Goal: Task Accomplishment & Management: Complete application form

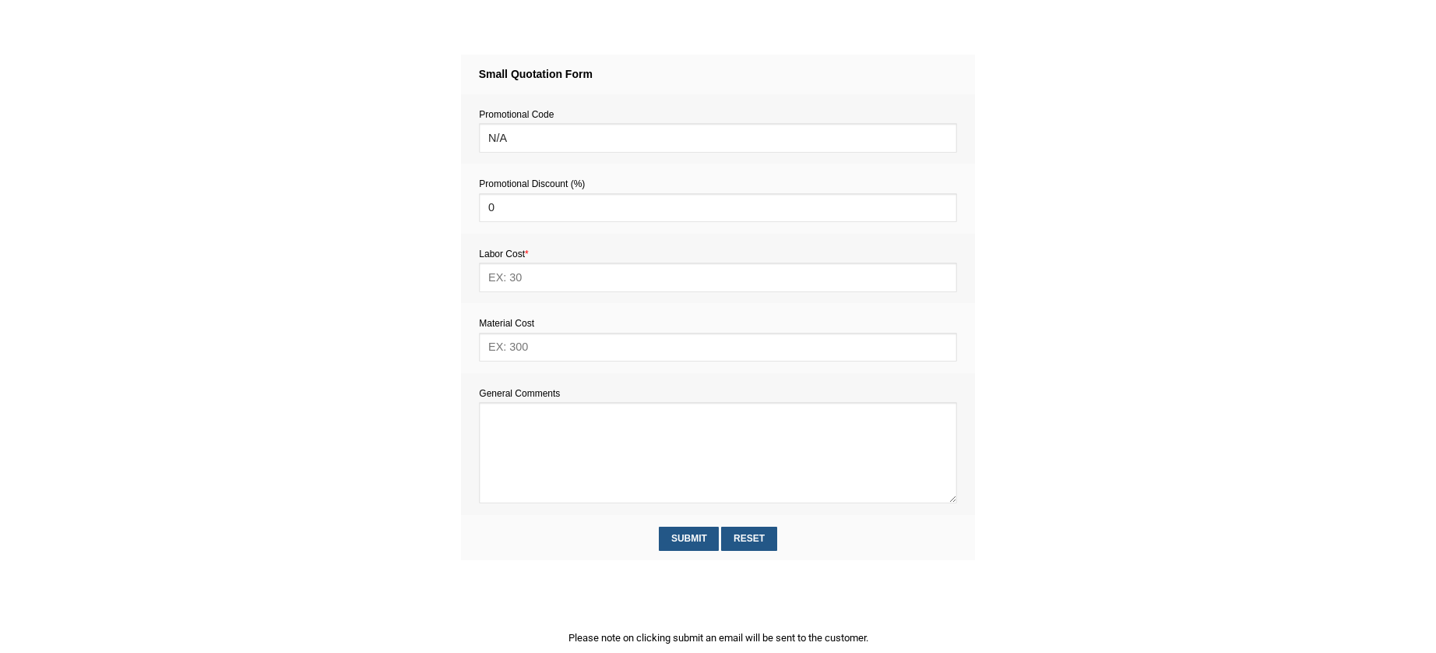
scroll to position [637, 0]
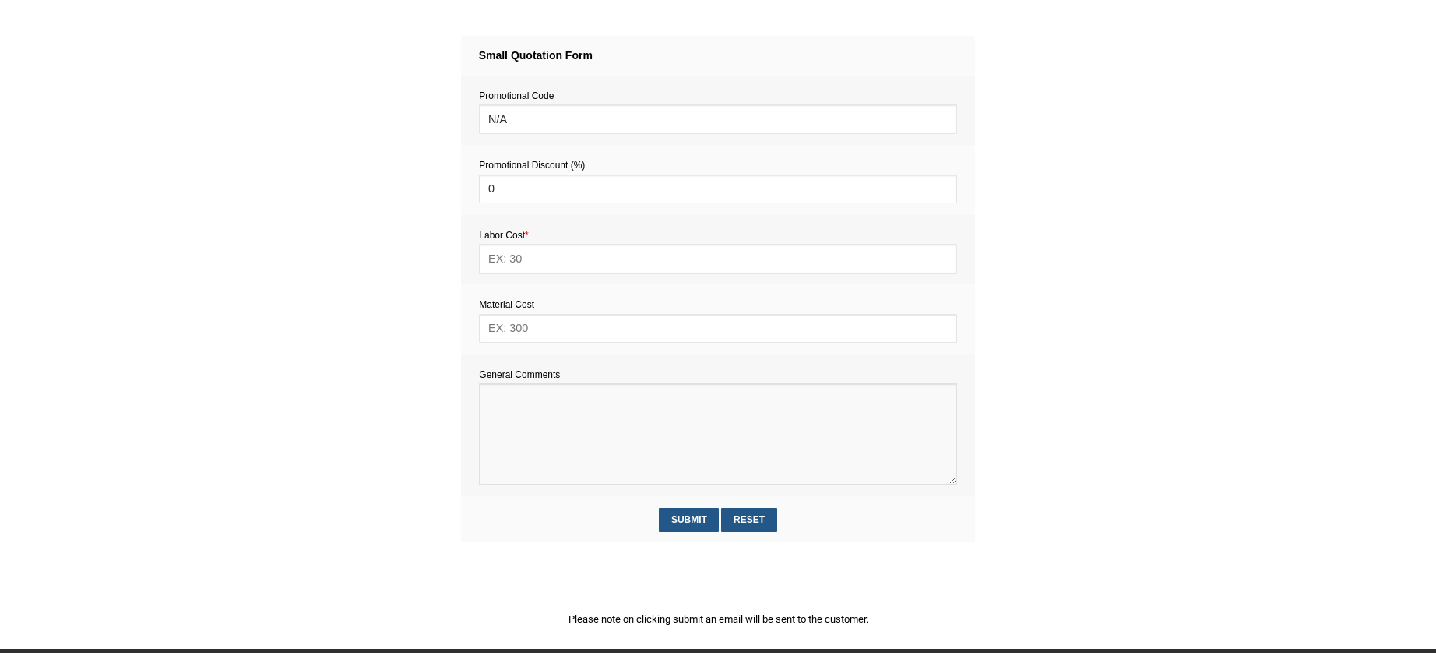
click at [504, 417] on textarea at bounding box center [717, 433] width 477 height 101
paste textarea "Attached a dart board to a concrete wall (2 or 3 screws), probably using concre…"
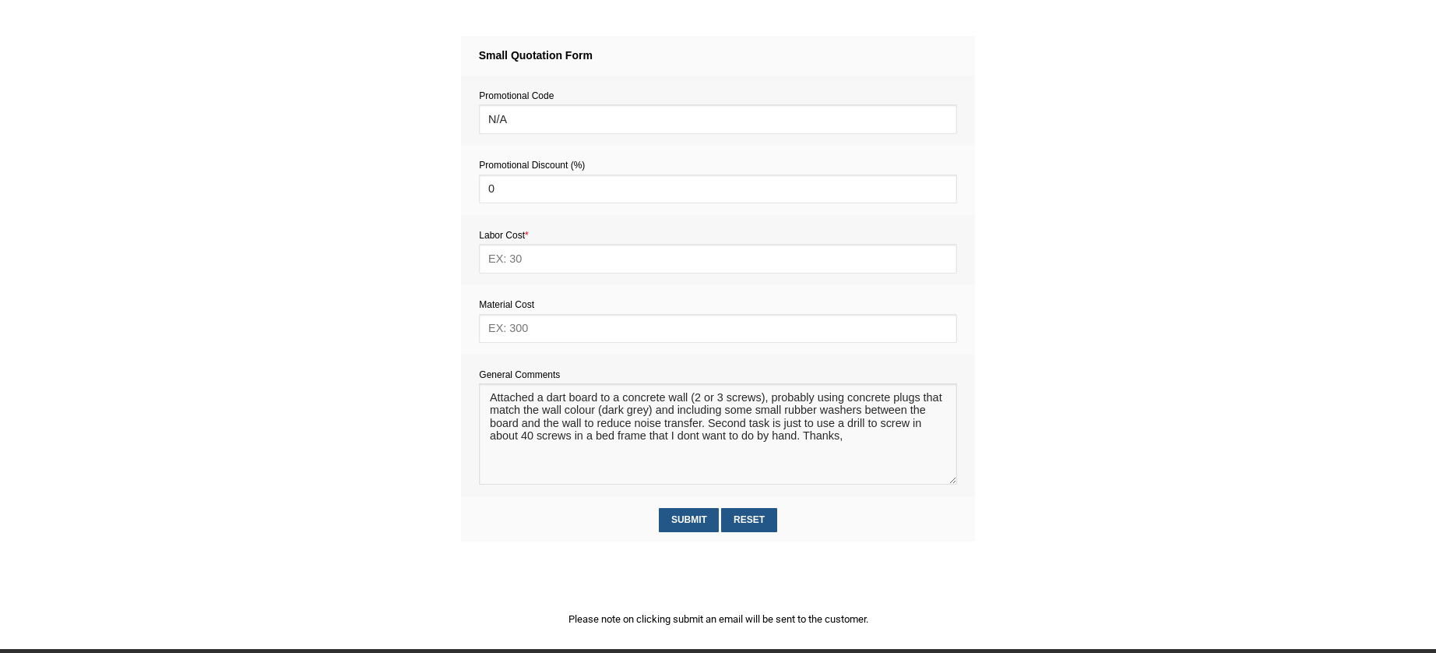
click at [487, 399] on textarea at bounding box center [717, 433] width 477 height 101
click at [495, 403] on textarea at bounding box center [717, 433] width 477 height 101
paste textarea "Estimate provision for a professional handyman (service call out and labour) to…"
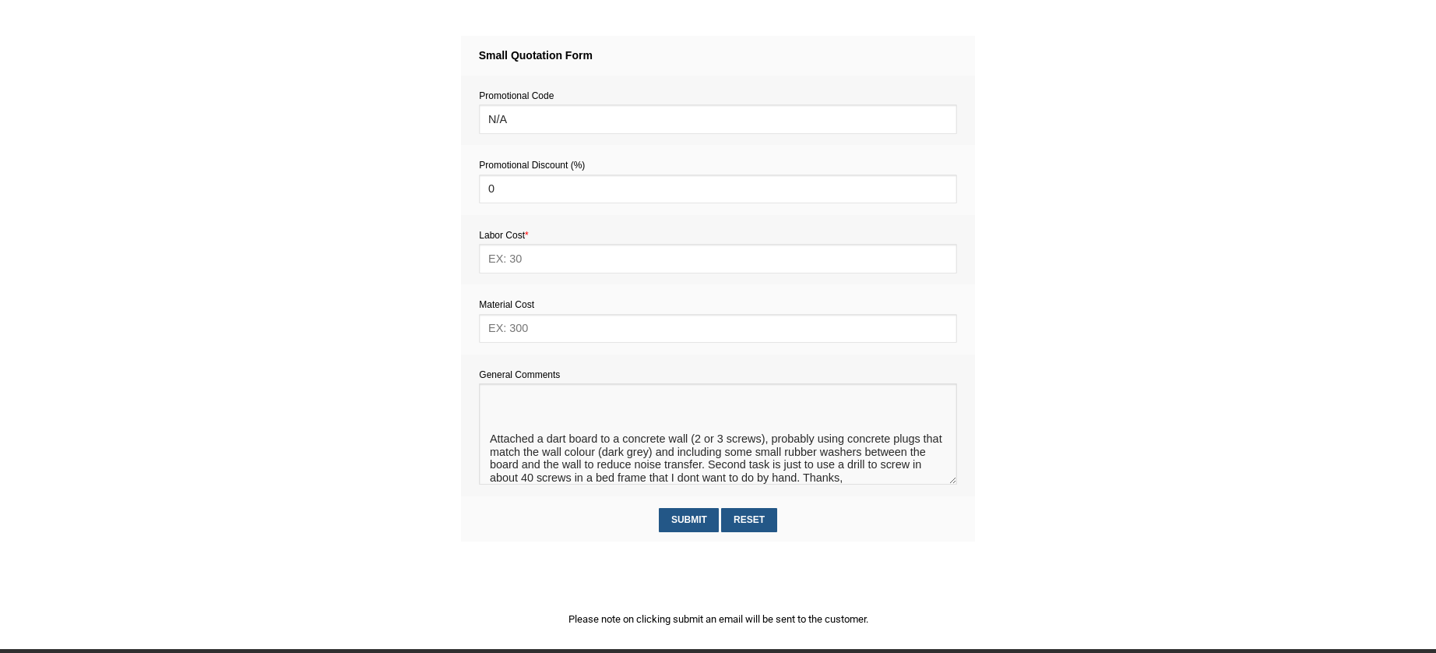
scroll to position [100, 0]
drag, startPoint x: 488, startPoint y: 438, endPoint x: 685, endPoint y: 492, distance: 204.2
click at [685, 492] on td "General Comments" at bounding box center [718, 425] width 514 height 142
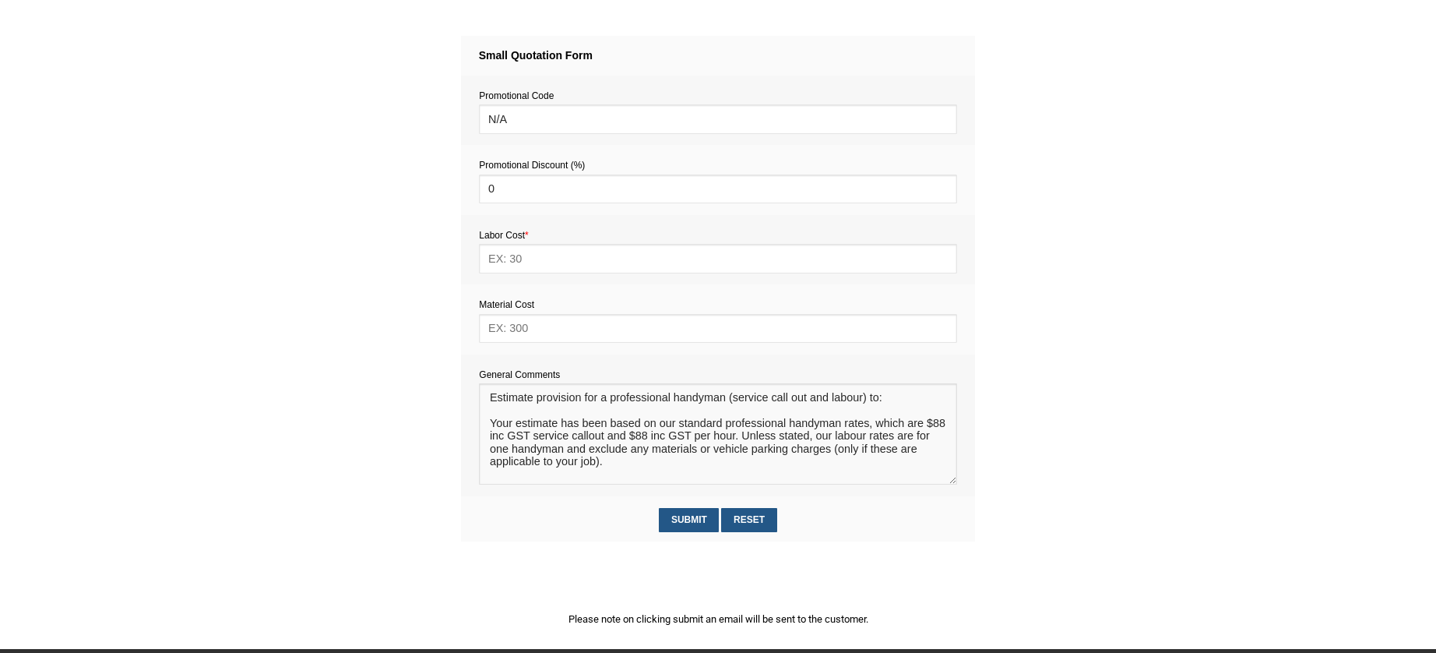
scroll to position [0, 0]
click at [572, 407] on textarea at bounding box center [717, 433] width 477 height 101
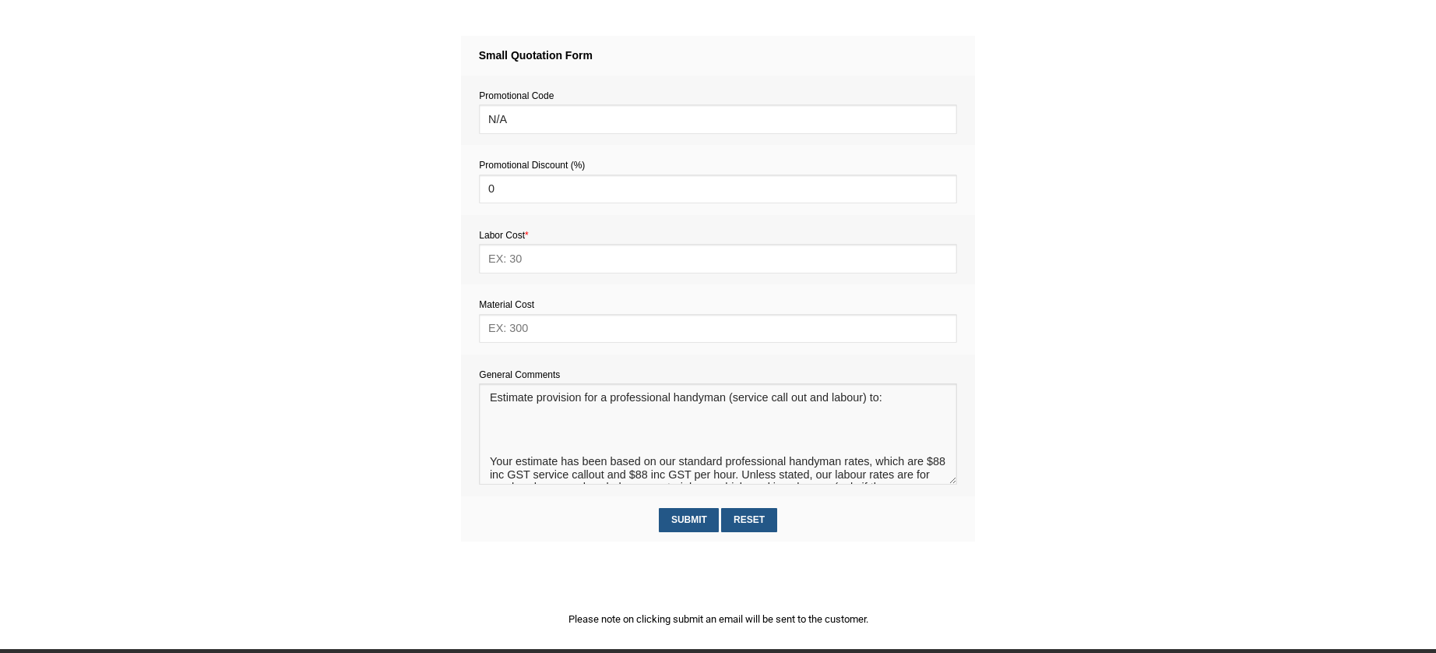
click at [502, 429] on textarea at bounding box center [717, 433] width 477 height 101
paste textarea "Attached a dart board to a concrete wall (2 or 3 screws), probably using concre…"
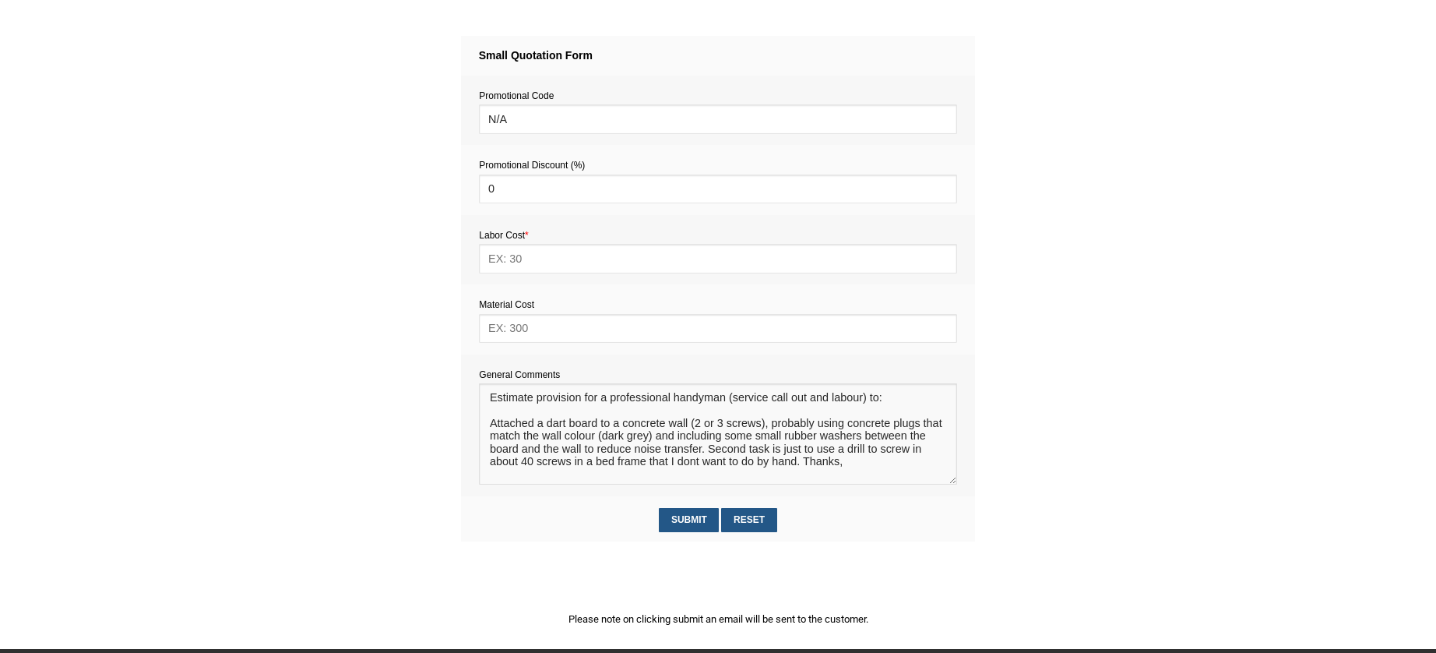
click at [490, 425] on textarea at bounding box center [717, 433] width 477 height 101
click at [538, 428] on textarea at bounding box center [717, 433] width 477 height 101
click at [726, 452] on textarea at bounding box center [717, 433] width 477 height 101
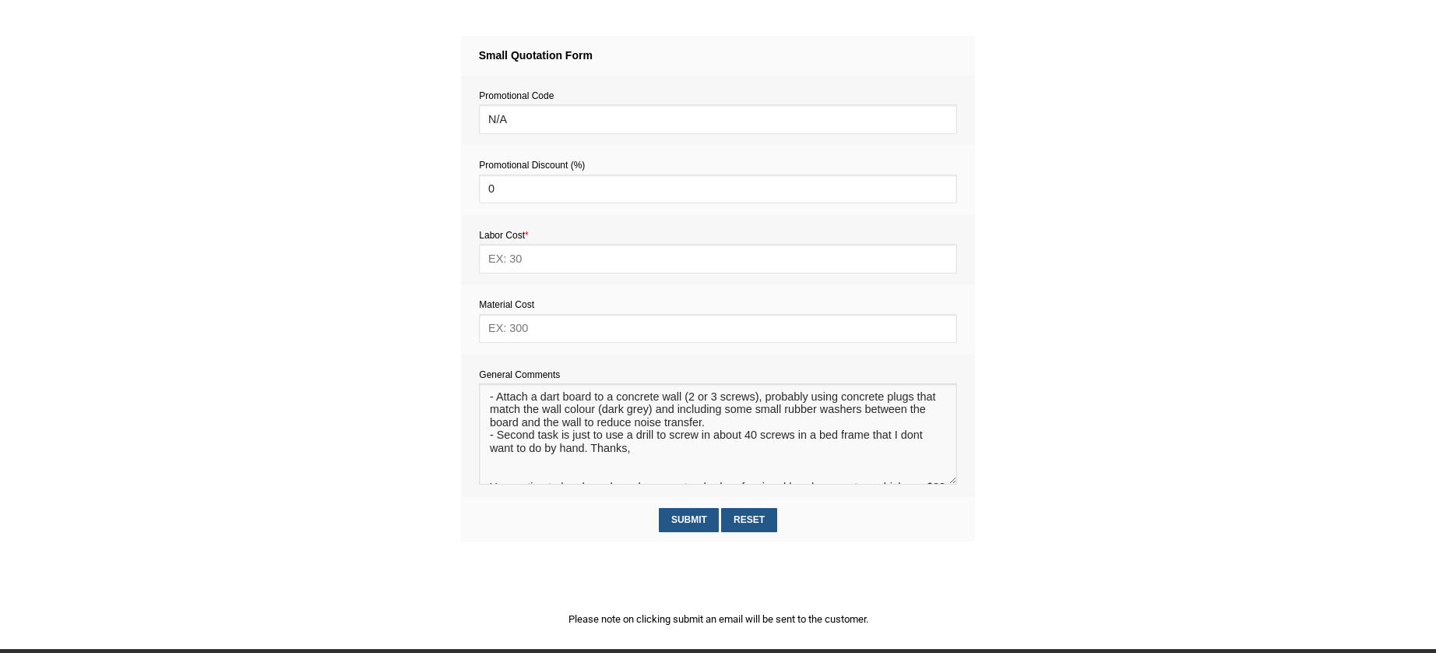
scroll to position [28, 0]
click at [639, 452] on textarea at bounding box center [717, 433] width 477 height 101
type textarea "Estimate provision for a professional handyman (service call out and labour) to…"
click at [519, 255] on input "text" at bounding box center [717, 258] width 477 height 29
type input "176"
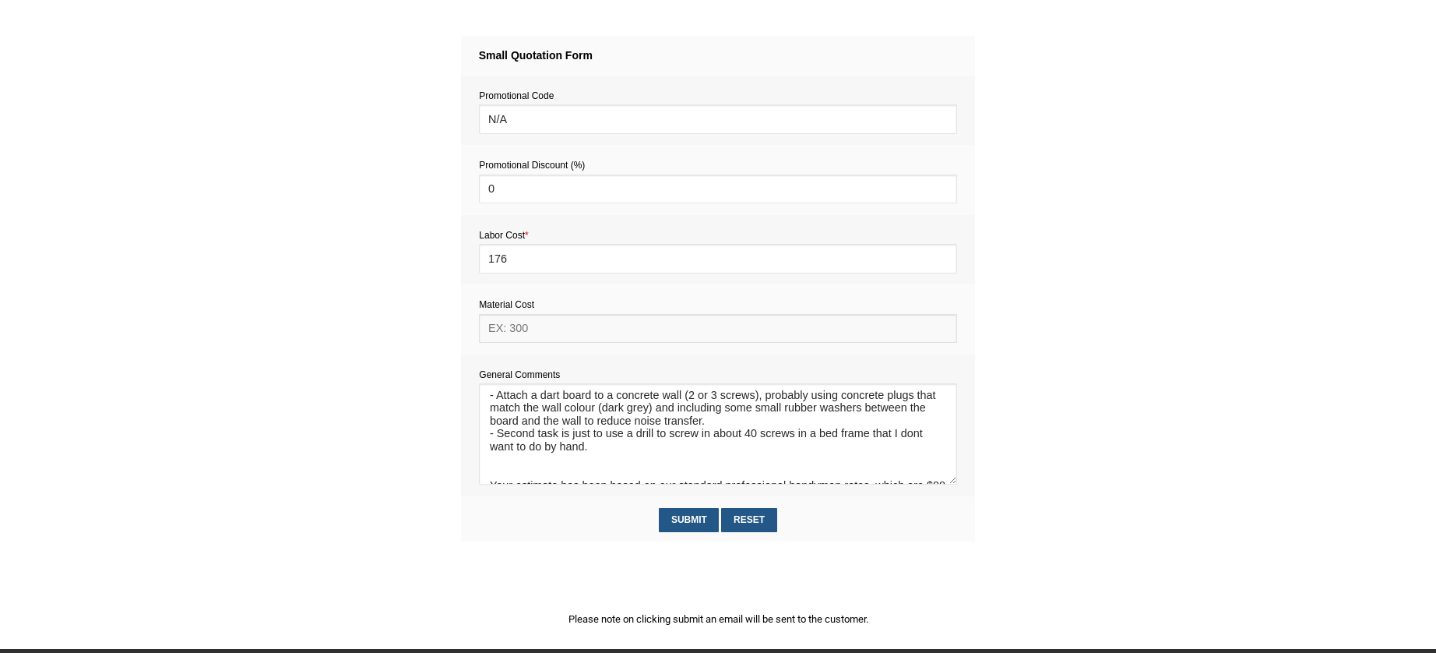
click at [512, 329] on input "text" at bounding box center [717, 328] width 477 height 29
type input "10"
click at [861, 560] on div "Small Quotation Form Request_ID 3777011000132451002 Promotional Code N/A Promot…" at bounding box center [718, 303] width 514 height 534
click at [699, 526] on input "Submit" at bounding box center [689, 520] width 60 height 24
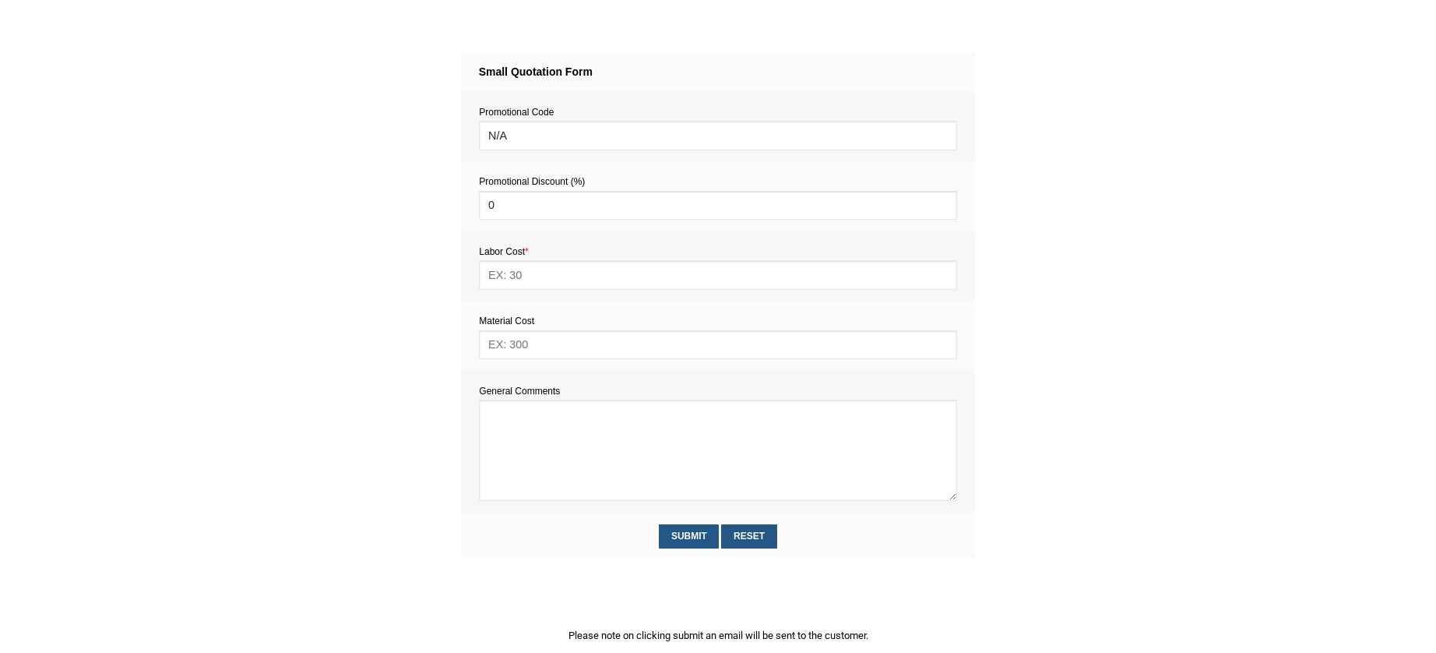
scroll to position [721, 0]
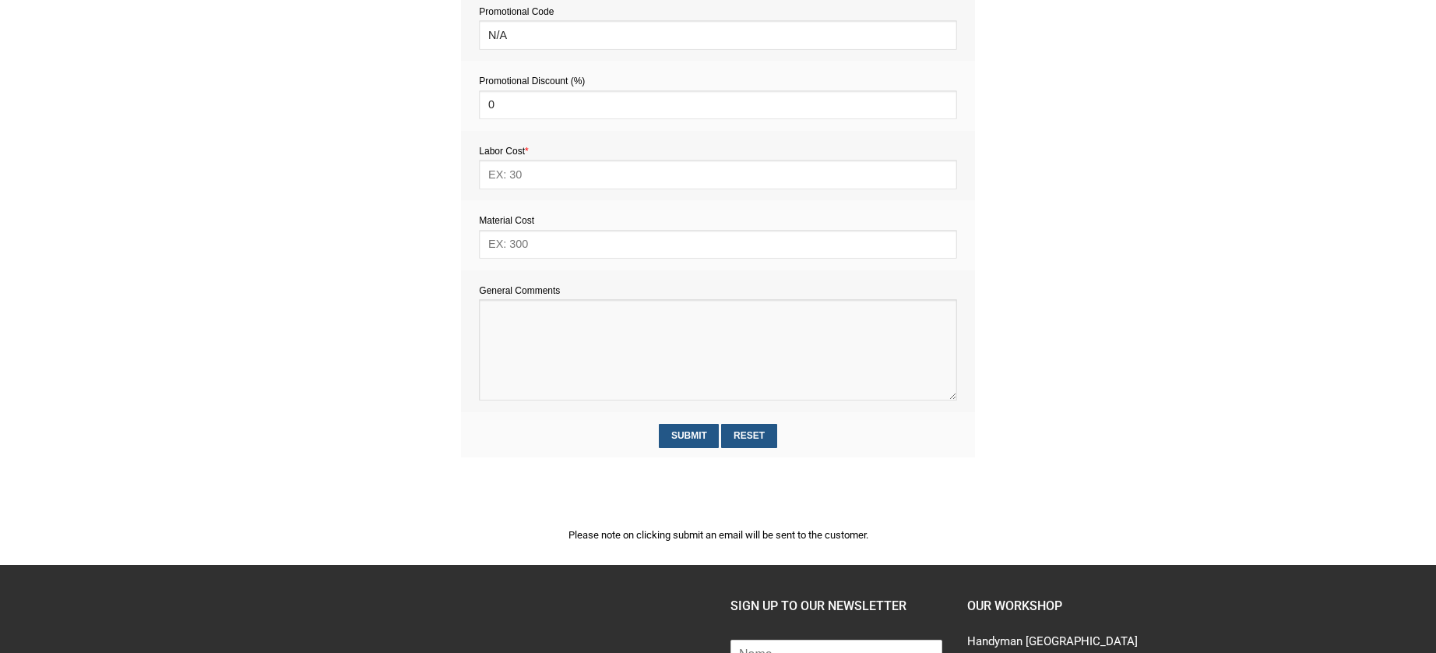
click at [517, 333] on textarea at bounding box center [717, 349] width 477 height 101
paste textarea "Estimate provision for a professional handyman (service call out and labour) to…"
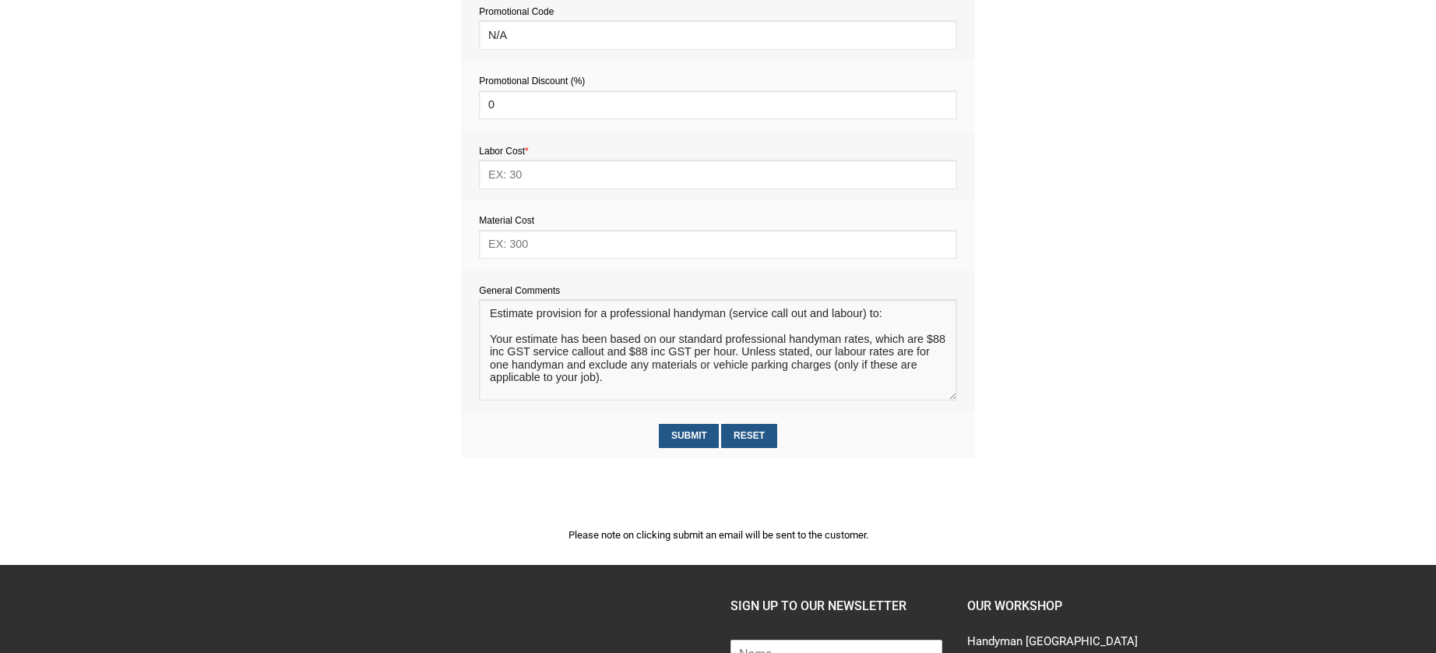
scroll to position [9, 0]
click at [505, 317] on textarea at bounding box center [717, 349] width 477 height 101
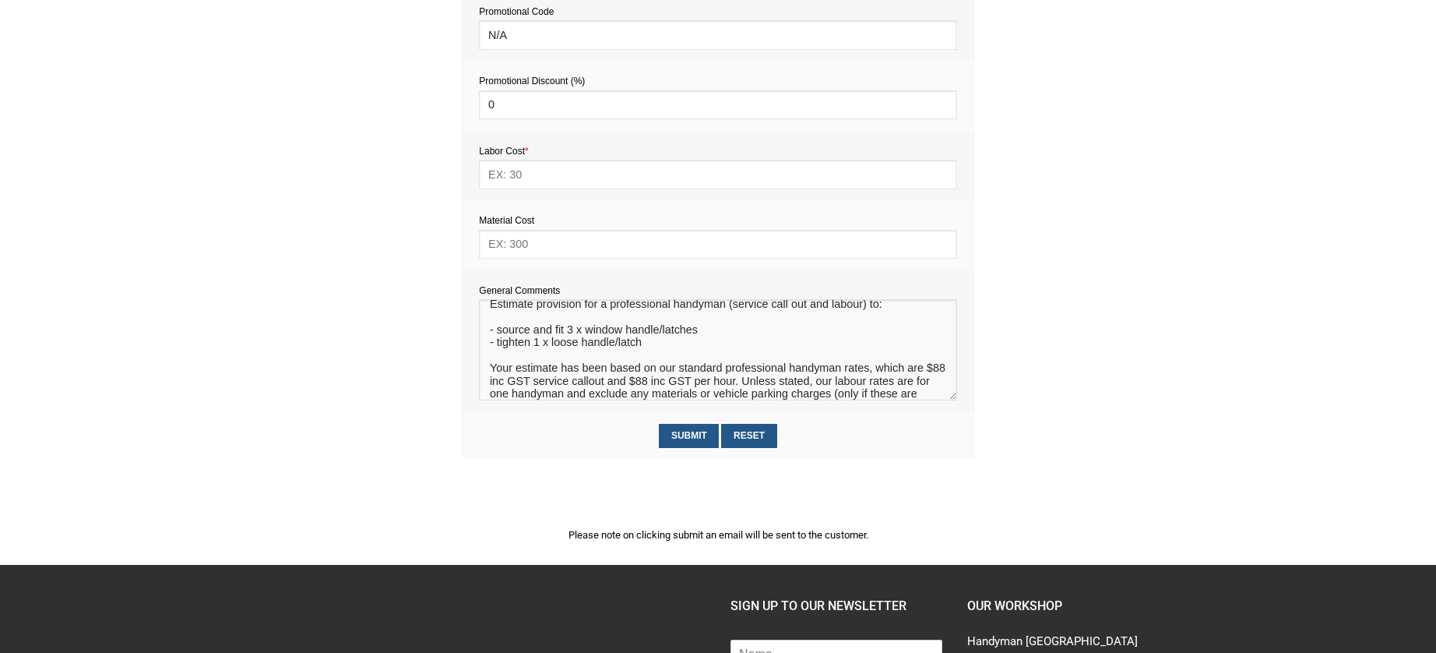
click at [582, 351] on textarea at bounding box center [717, 349] width 477 height 101
click at [580, 346] on textarea at bounding box center [717, 349] width 477 height 101
click at [691, 347] on textarea at bounding box center [717, 349] width 477 height 101
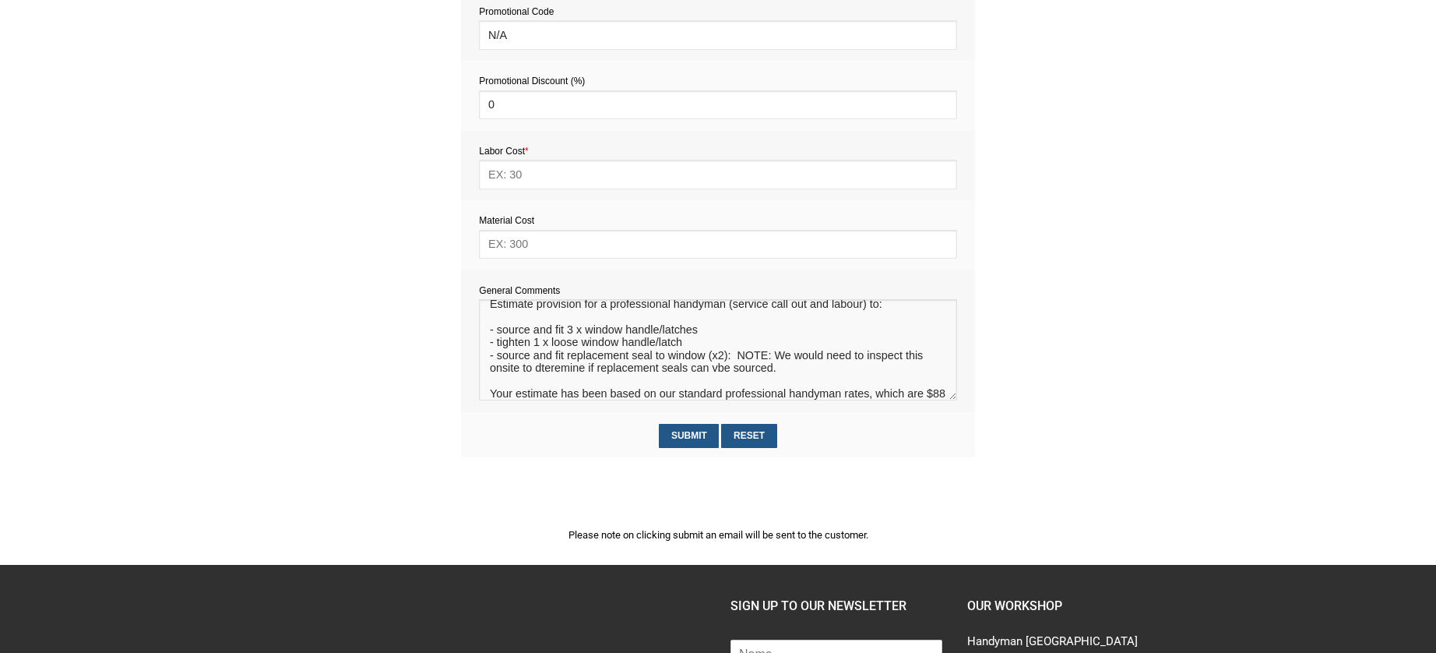
click at [717, 375] on textarea at bounding box center [717, 349] width 477 height 101
click at [558, 381] on textarea at bounding box center [717, 349] width 477 height 101
click at [588, 371] on textarea at bounding box center [717, 349] width 477 height 101
click at [595, 371] on textarea at bounding box center [717, 349] width 477 height 101
type textarea "Estimate provision for a professional handyman (service call out and labour) to…"
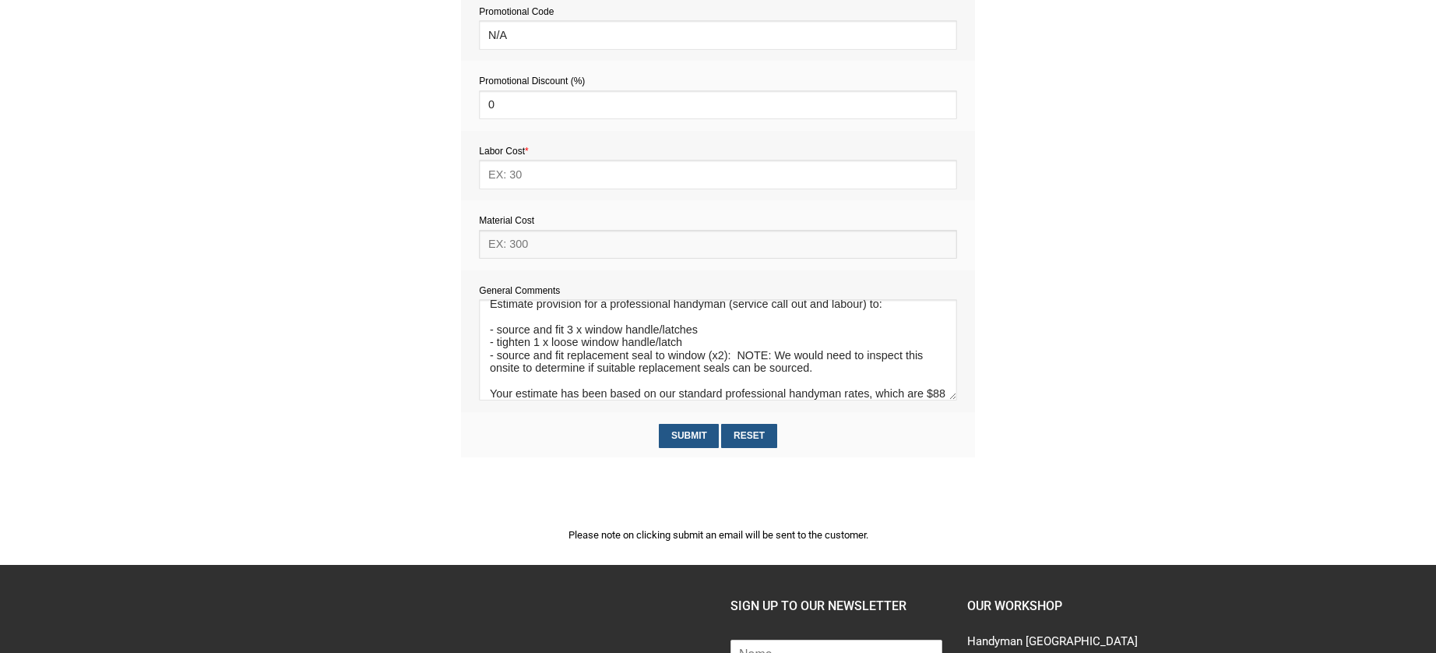
click at [520, 241] on input "text" at bounding box center [717, 244] width 477 height 29
click at [547, 243] on input "text" at bounding box center [717, 244] width 477 height 29
type input "110"
click at [532, 174] on input "text" at bounding box center [717, 174] width 477 height 29
click at [511, 174] on input "text" at bounding box center [717, 174] width 477 height 29
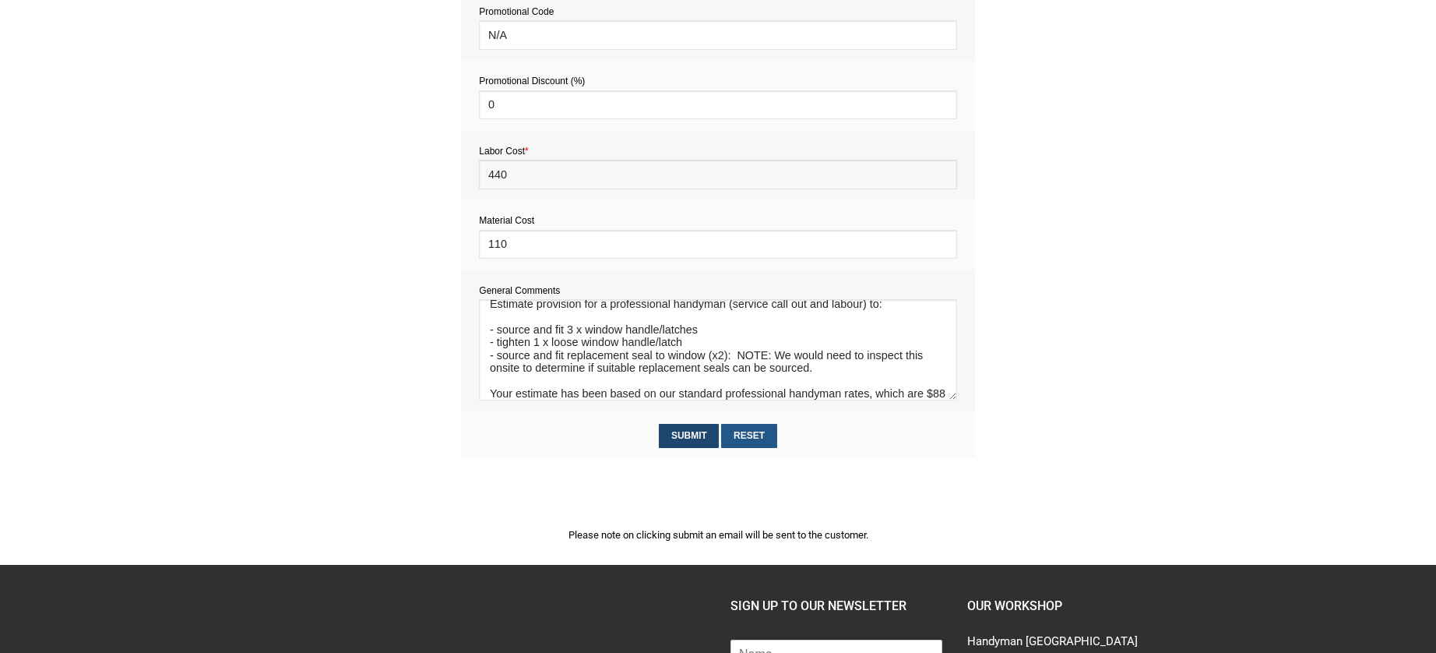
type input "440"
click at [694, 436] on input "Submit" at bounding box center [689, 436] width 60 height 24
